Goal: Register for event/course

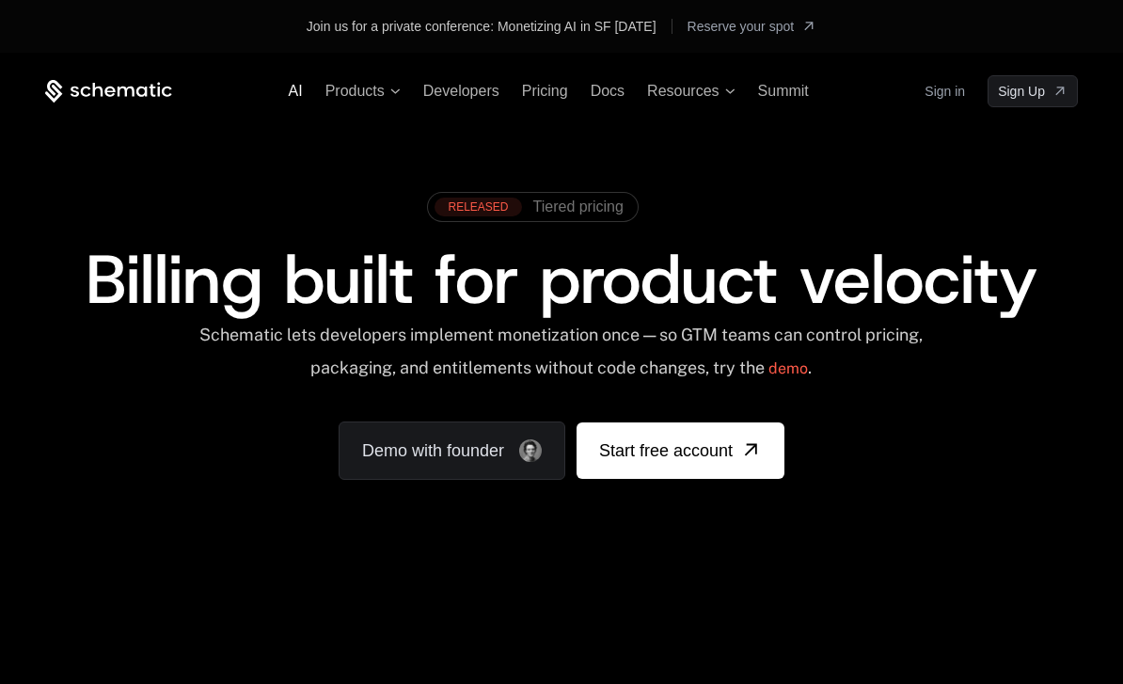
click at [293, 97] on span "AI" at bounding box center [296, 91] width 14 height 16
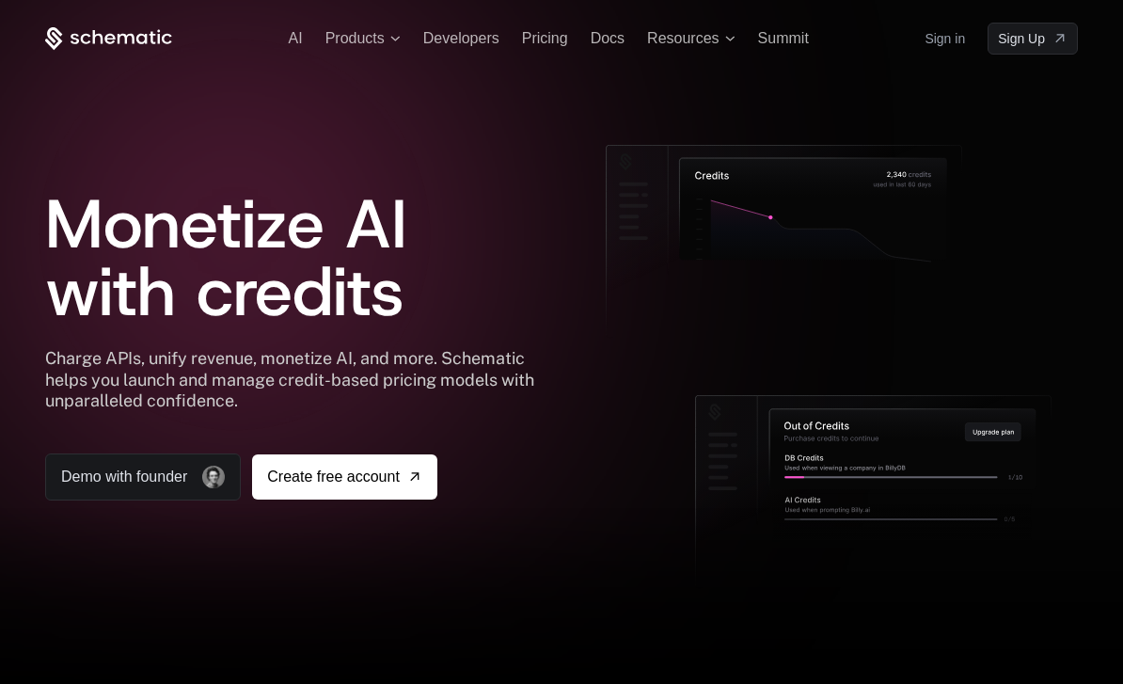
drag, startPoint x: 433, startPoint y: 28, endPoint x: -1, endPoint y: -1, distance: 434.7
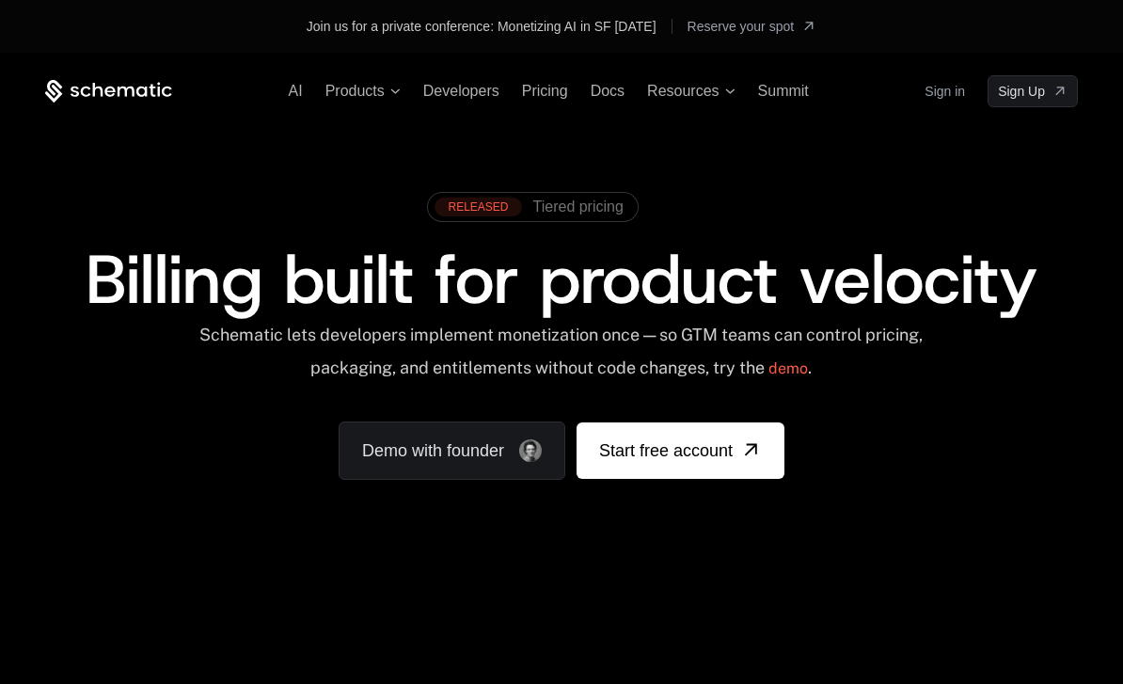
drag, startPoint x: 501, startPoint y: 8, endPoint x: -1, endPoint y: -1, distance: 502.5
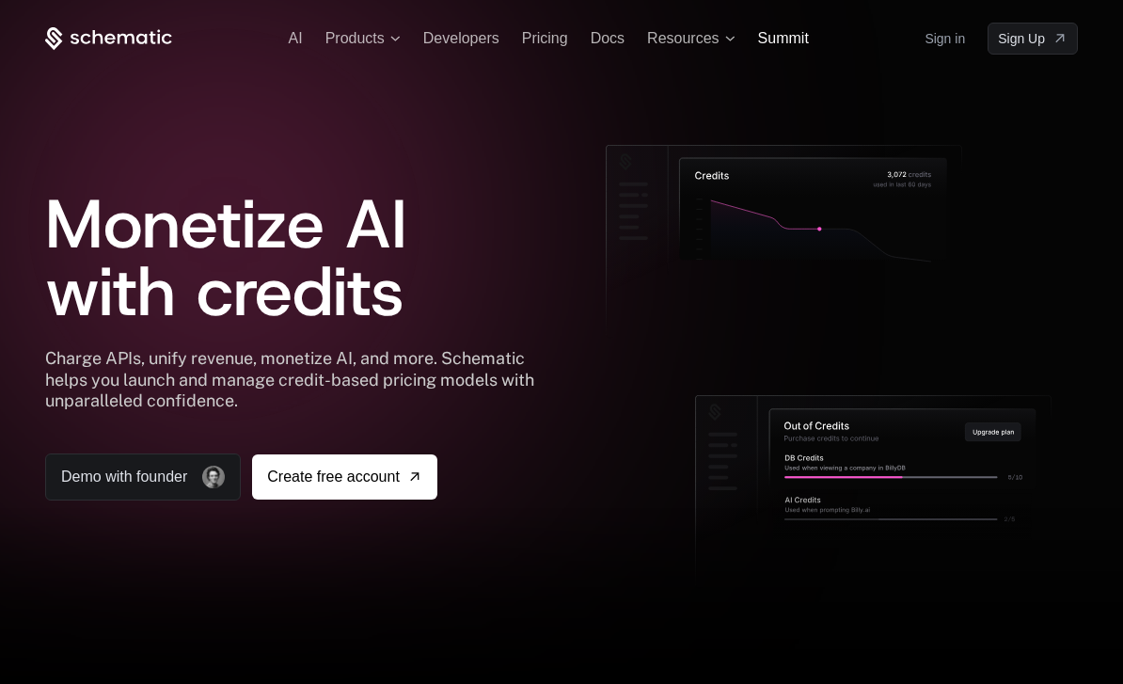
click at [794, 31] on span "Summit" at bounding box center [783, 38] width 51 height 16
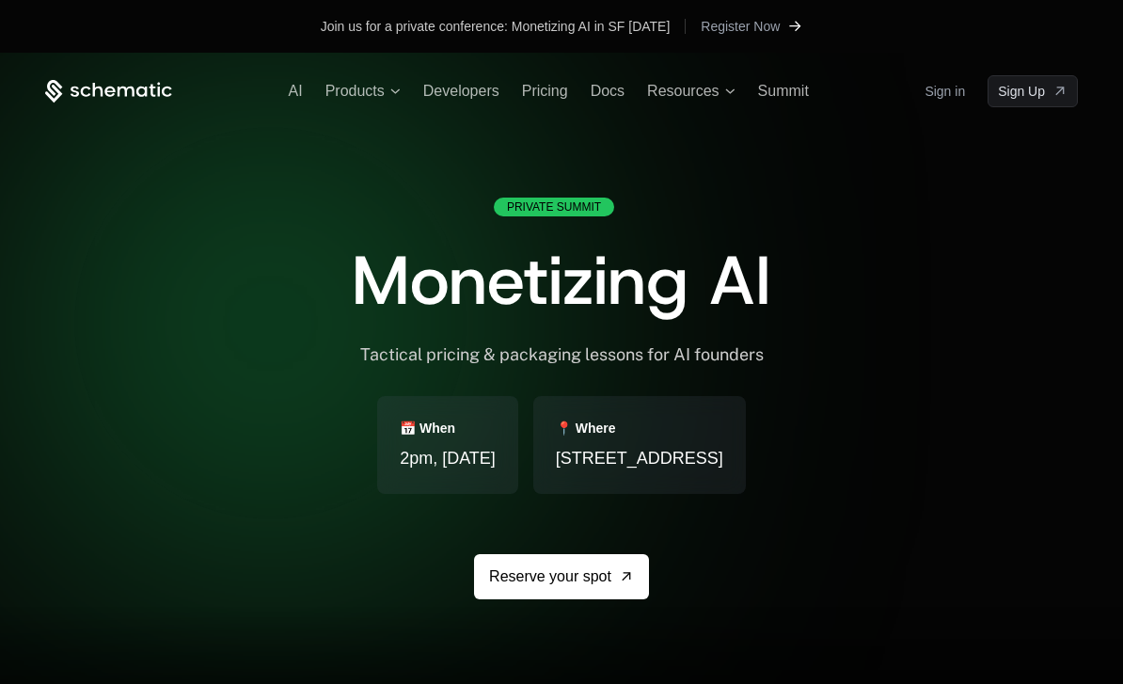
click at [775, 29] on span "Register Now" at bounding box center [740, 26] width 79 height 19
